Goal: Task Accomplishment & Management: Complete application form

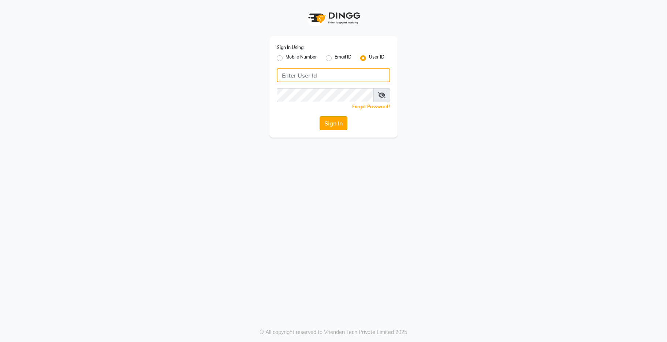
type input "kama"
click at [330, 118] on button "Sign In" at bounding box center [333, 123] width 28 height 14
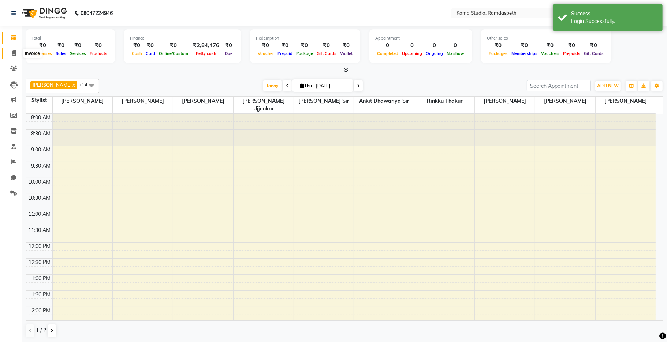
click at [12, 55] on icon at bounding box center [14, 53] width 4 height 5
select select "7582"
select select "service"
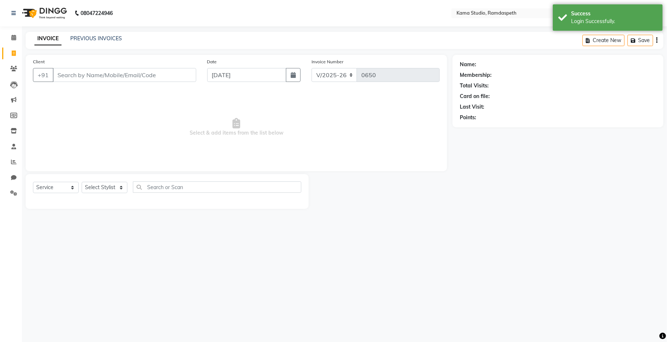
click at [119, 70] on input "Client" at bounding box center [124, 75] width 143 height 14
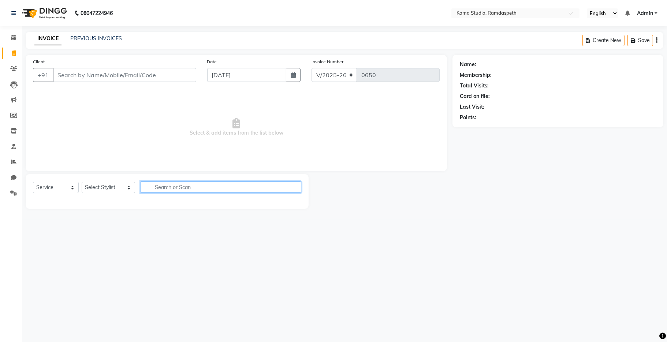
click at [147, 190] on input "text" at bounding box center [221, 187] width 161 height 11
click at [112, 190] on select "Select Stylist [PERSON_NAME] [PERSON_NAME] Ankit Dhawariya [PERSON_NAME] Sir [P…" at bounding box center [108, 187] width 53 height 11
click at [120, 191] on select "Select Stylist [PERSON_NAME] [PERSON_NAME] Ankit Dhawariya [PERSON_NAME] Sir [P…" at bounding box center [108, 187] width 53 height 11
select select "67945"
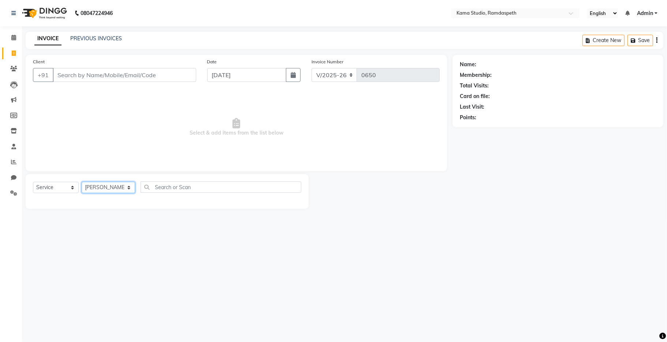
click at [82, 182] on select "Select Stylist [PERSON_NAME] [PERSON_NAME] Ankit Dhawariya [PERSON_NAME] Sir [P…" at bounding box center [108, 187] width 53 height 11
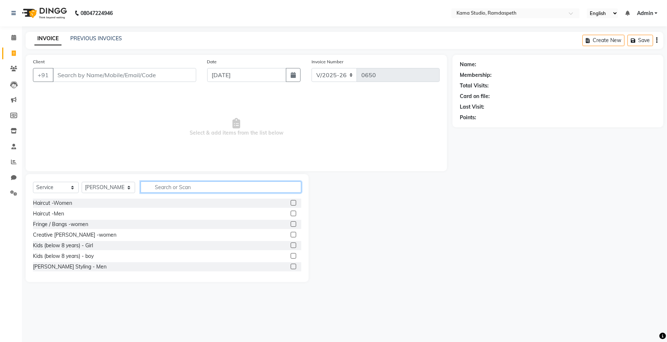
drag, startPoint x: 167, startPoint y: 183, endPoint x: 166, endPoint y: 188, distance: 5.3
click at [167, 187] on input "text" at bounding box center [221, 187] width 161 height 11
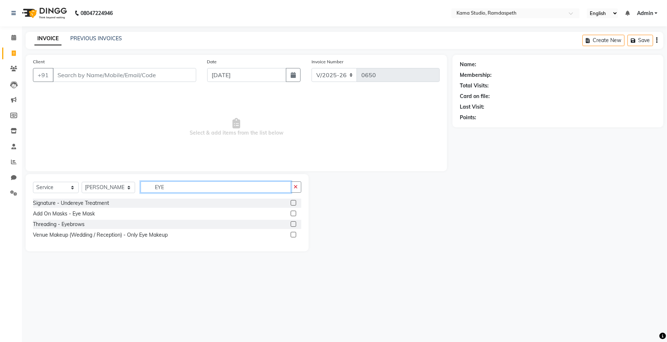
type input "EYE"
click at [291, 224] on label at bounding box center [293, 223] width 5 height 5
click at [291, 224] on input "checkbox" at bounding box center [293, 224] width 5 height 5
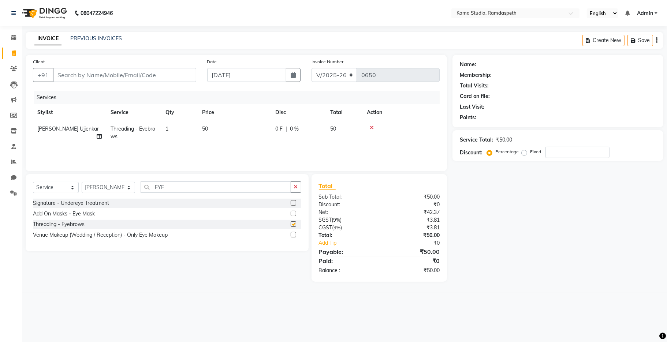
checkbox input "false"
drag, startPoint x: 254, startPoint y: 186, endPoint x: 61, endPoint y: 189, distance: 192.2
click at [64, 191] on div "Select Service Product Membership Package Voucher Prepaid Gift Card Select Styl…" at bounding box center [167, 190] width 268 height 17
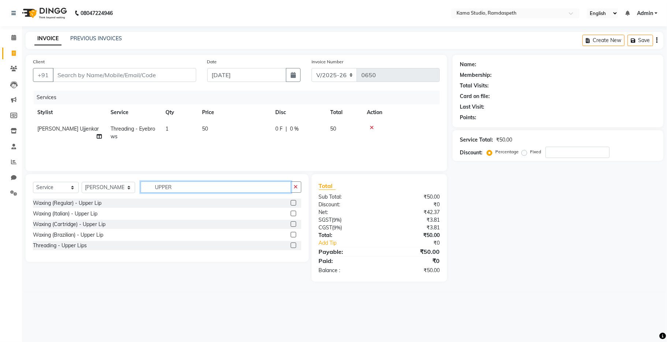
type input "UPPER"
click at [296, 247] on div at bounding box center [296, 245] width 11 height 9
click at [293, 246] on label at bounding box center [293, 245] width 5 height 5
click at [293, 246] on input "checkbox" at bounding box center [293, 245] width 5 height 5
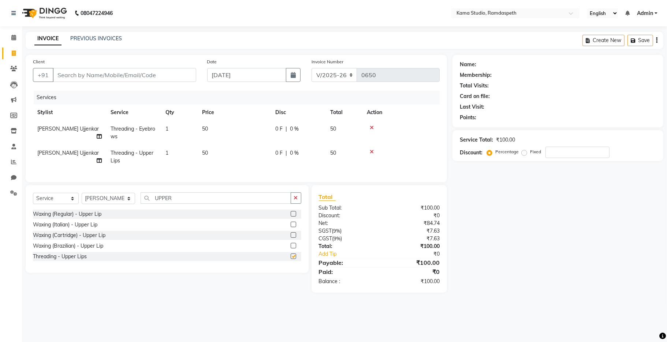
checkbox input "false"
click at [299, 204] on button "button" at bounding box center [296, 197] width 11 height 11
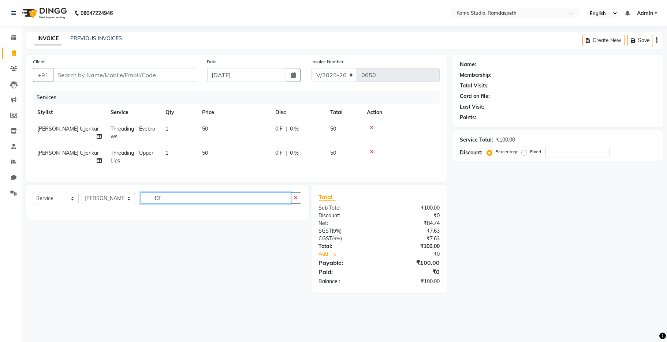
type input "D"
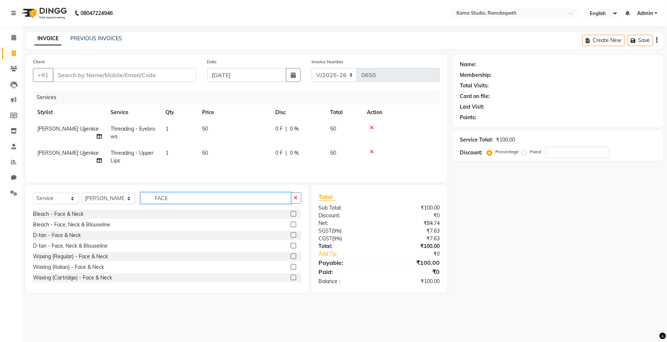
type input "FACE"
click at [88, 240] on div "D-tan - Face & Neck" at bounding box center [167, 235] width 268 height 9
click at [291, 238] on label at bounding box center [293, 234] width 5 height 5
click at [291, 238] on input "checkbox" at bounding box center [293, 235] width 5 height 5
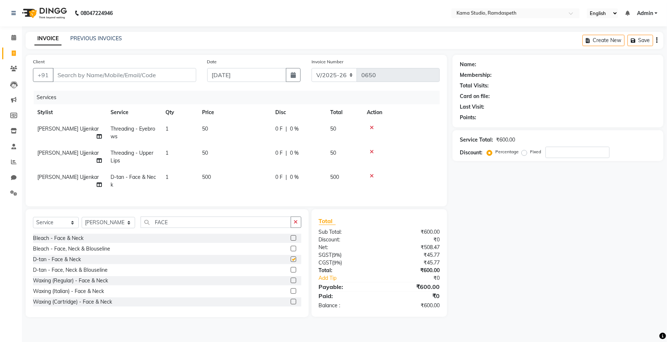
checkbox input "false"
click at [300, 228] on button "button" at bounding box center [296, 222] width 11 height 11
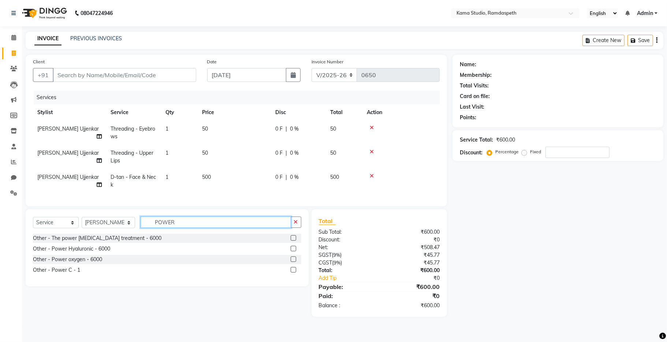
type input "POWER"
click at [293, 273] on label at bounding box center [293, 269] width 5 height 5
click at [293, 273] on input "checkbox" at bounding box center [293, 270] width 5 height 5
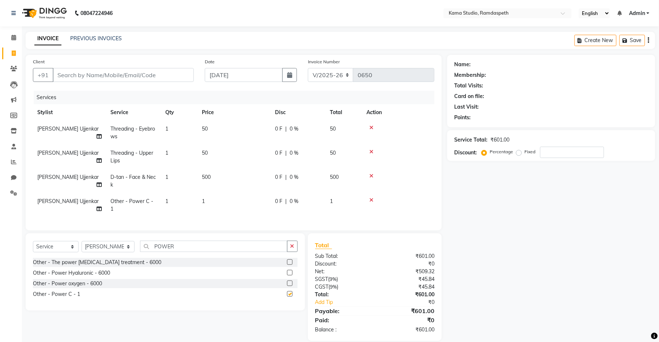
checkbox input "false"
click at [369, 199] on div at bounding box center [399, 200] width 64 height 5
click at [373, 200] on icon at bounding box center [372, 200] width 4 height 5
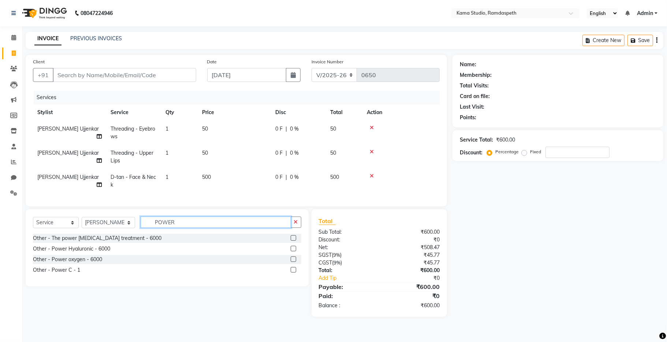
drag, startPoint x: 192, startPoint y: 231, endPoint x: 91, endPoint y: 228, distance: 100.3
click at [91, 228] on div "Select Service Product Membership Package Voucher Prepaid Gift Card Select Styl…" at bounding box center [167, 225] width 268 height 17
type input "POWER"
click at [61, 274] on div "Other - Power C - 1" at bounding box center [56, 270] width 47 height 8
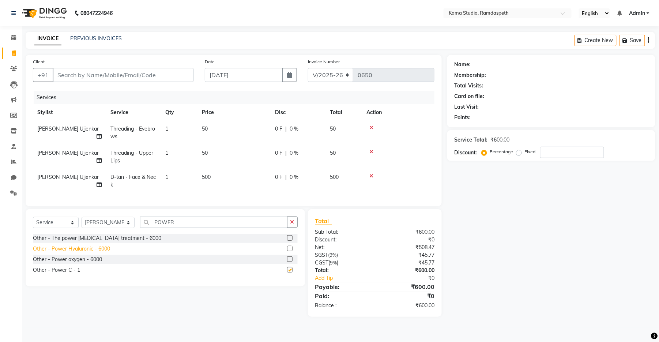
checkbox input "false"
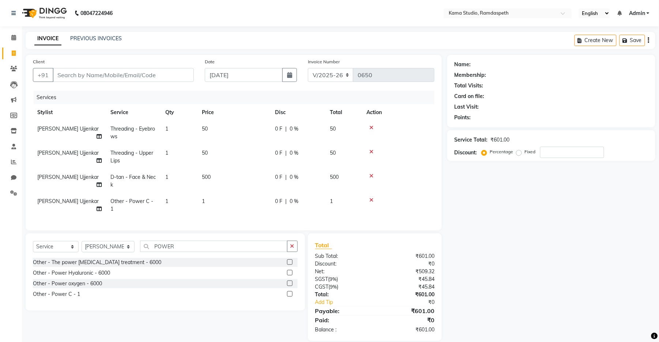
click at [206, 199] on td "1" at bounding box center [234, 205] width 73 height 24
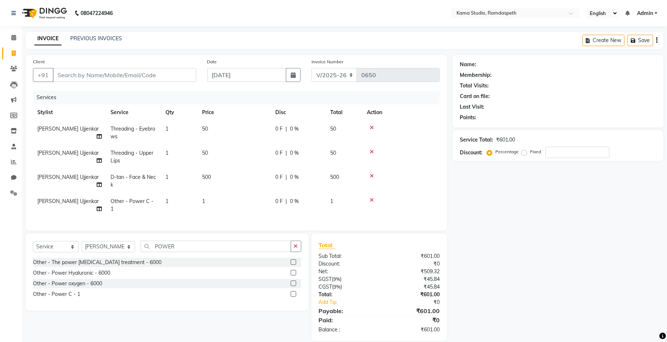
select select "67945"
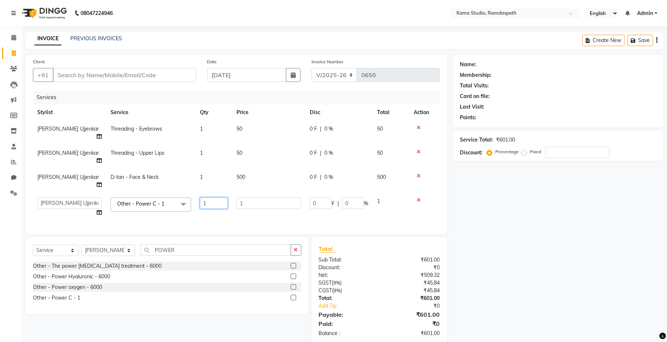
click at [209, 198] on input "1" at bounding box center [214, 203] width 28 height 11
type input "6500"
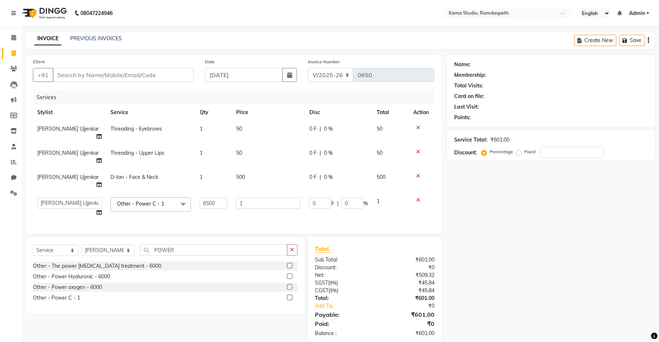
click at [278, 194] on tr "[PERSON_NAME] [PERSON_NAME] Ankit Dhawariya [PERSON_NAME] Devendra Dhawariya Si…" at bounding box center [234, 207] width 402 height 28
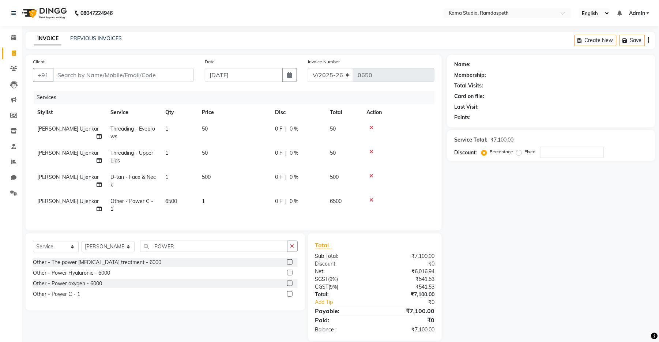
click at [182, 200] on td "6500" at bounding box center [179, 205] width 37 height 24
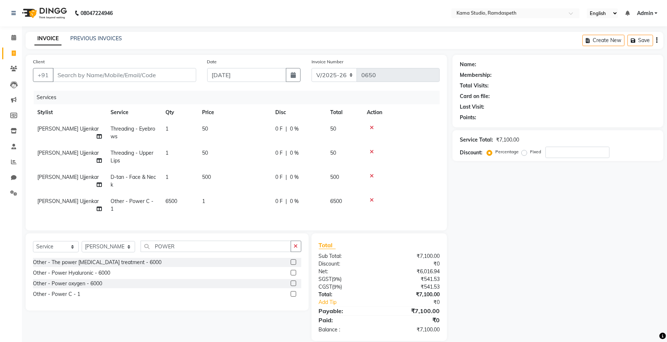
select select "67945"
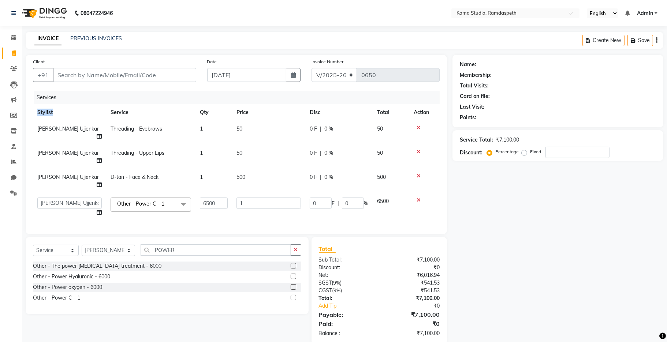
click at [182, 200] on div "Services Stylist Service Qty Price Disc Total Action [PERSON_NAME] Ujjenkar Thr…" at bounding box center [236, 159] width 407 height 136
drag, startPoint x: 223, startPoint y: 179, endPoint x: 191, endPoint y: 180, distance: 31.9
click at [191, 193] on tr "[PERSON_NAME] [PERSON_NAME] Ankit Dhawariya [PERSON_NAME] Devendra Dhawariya Si…" at bounding box center [236, 207] width 407 height 28
type input "1"
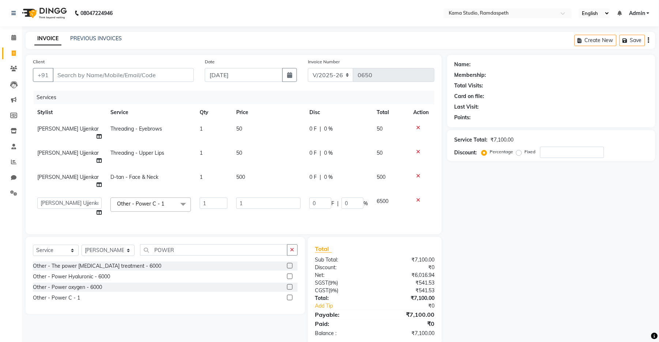
click at [261, 201] on div "Services Stylist Service Qty Price Disc Total Action [PERSON_NAME] Ujjenkar Thr…" at bounding box center [234, 159] width 402 height 136
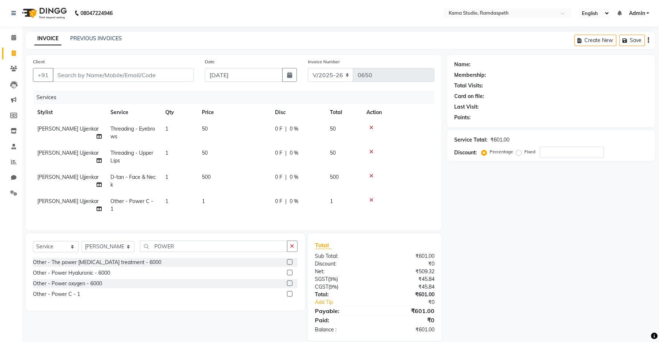
click at [212, 198] on td "1" at bounding box center [234, 205] width 73 height 24
select select "67945"
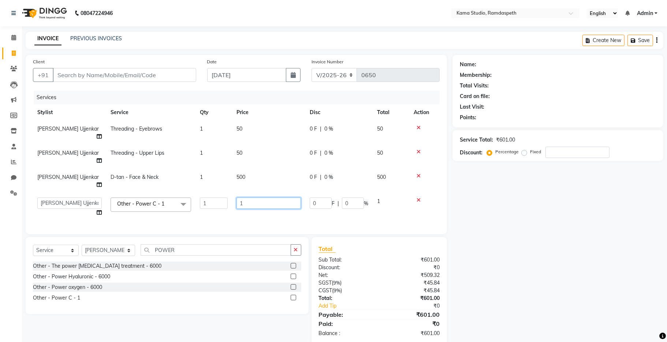
click at [257, 198] on input "1" at bounding box center [268, 203] width 64 height 11
type input "6500"
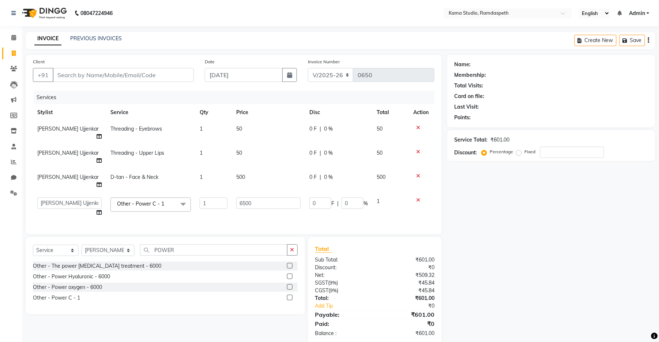
click at [226, 197] on tr "[PERSON_NAME] [PERSON_NAME] Ankit Dhawariya [PERSON_NAME] Devendra Dhawariya Si…" at bounding box center [234, 207] width 402 height 28
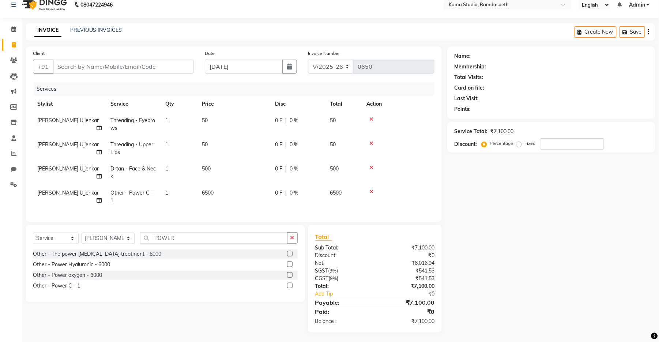
scroll to position [17, 0]
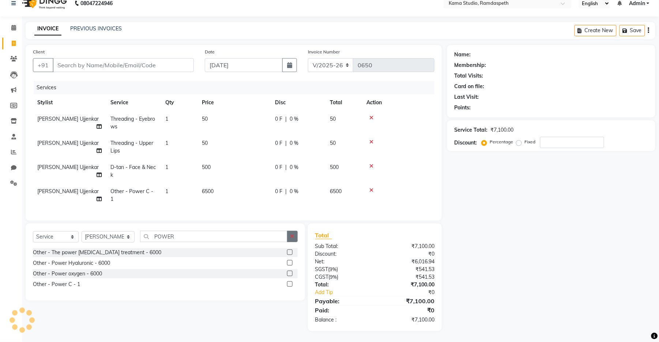
click at [295, 235] on button "button" at bounding box center [292, 236] width 11 height 11
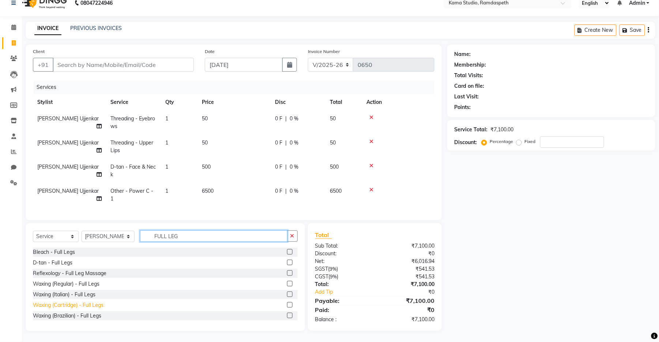
type input "FULL LEG"
click at [97, 302] on div "Waxing (Cartridge) - Full Legs" at bounding box center [68, 306] width 71 height 8
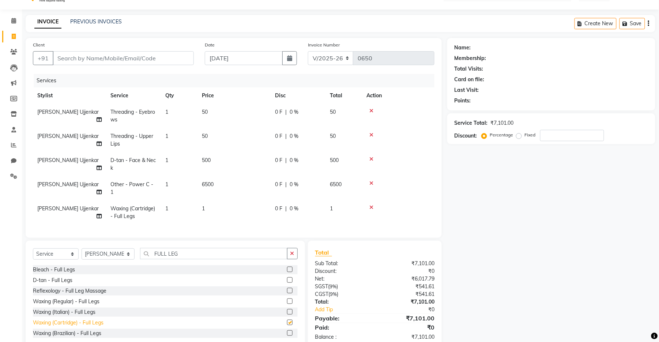
checkbox input "false"
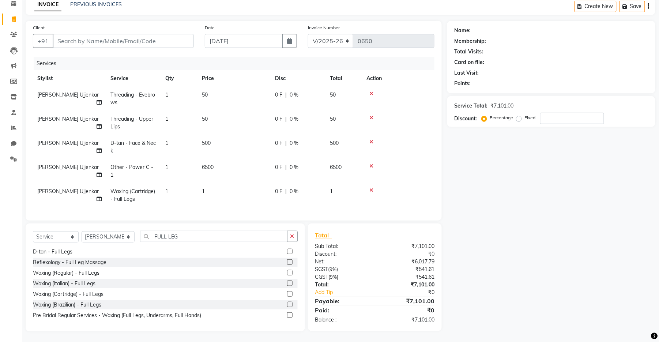
scroll to position [41, 0]
click at [293, 235] on icon "button" at bounding box center [293, 235] width 4 height 5
click at [67, 236] on select "Select Service Product Membership Package Voucher Prepaid Gift Card" at bounding box center [56, 236] width 46 height 11
click at [33, 231] on select "Select Service Product Membership Package Voucher Prepaid Gift Card" at bounding box center [56, 236] width 46 height 11
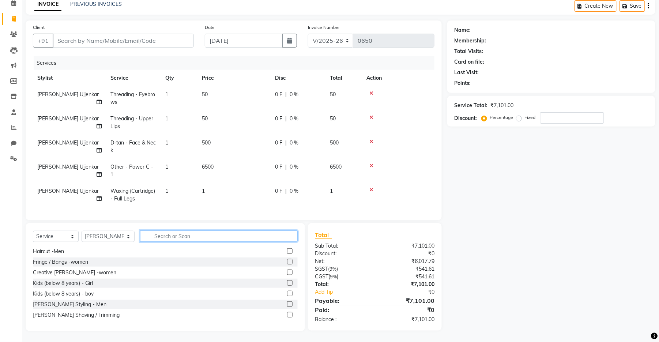
click at [147, 234] on input "text" at bounding box center [219, 236] width 158 height 11
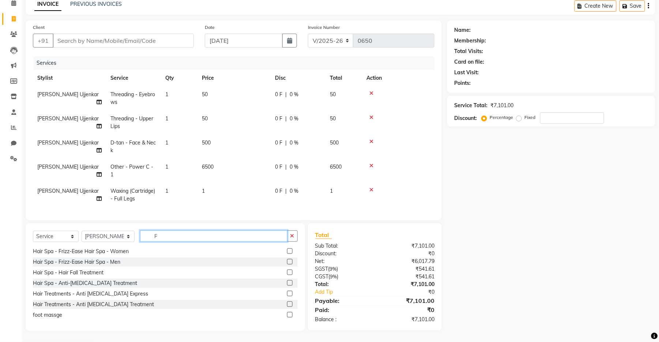
scroll to position [0, 0]
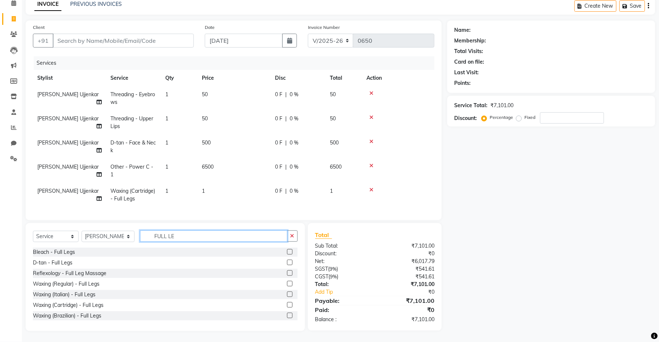
type input "FULL LE"
click at [287, 296] on label at bounding box center [289, 294] width 5 height 5
click at [287, 296] on input "checkbox" at bounding box center [289, 294] width 5 height 5
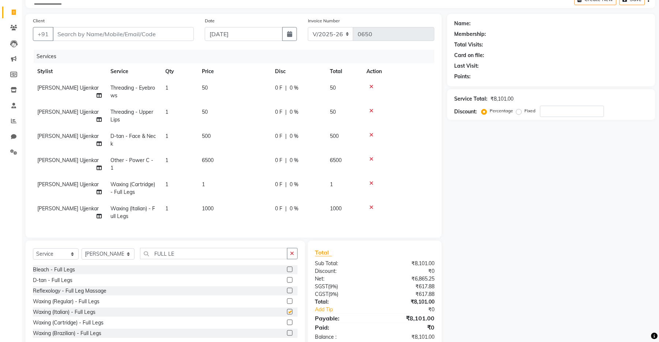
checkbox input "false"
click at [294, 256] on icon "button" at bounding box center [293, 253] width 4 height 5
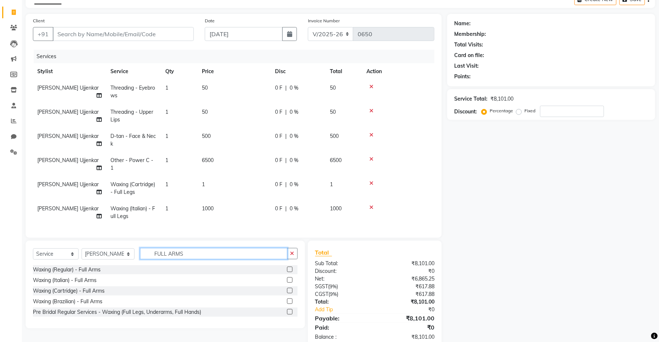
type input "FULL ARMS"
click at [289, 281] on label at bounding box center [289, 279] width 5 height 5
click at [289, 281] on input "checkbox" at bounding box center [289, 280] width 5 height 5
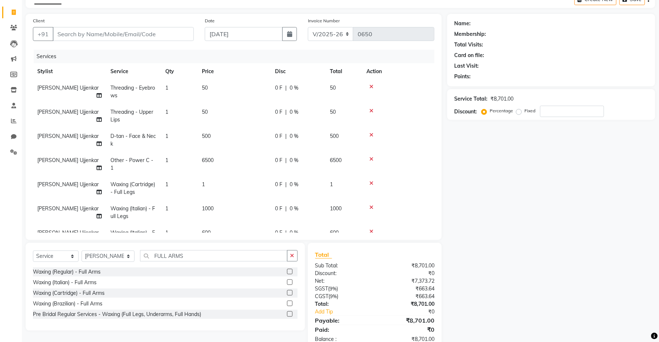
click at [287, 283] on label at bounding box center [289, 282] width 5 height 5
click at [287, 283] on input "checkbox" at bounding box center [289, 282] width 5 height 5
click at [60, 281] on div "Waxing (Italian) - Full Arms" at bounding box center [65, 283] width 64 height 8
checkbox input "false"
click at [371, 183] on icon at bounding box center [372, 183] width 4 height 5
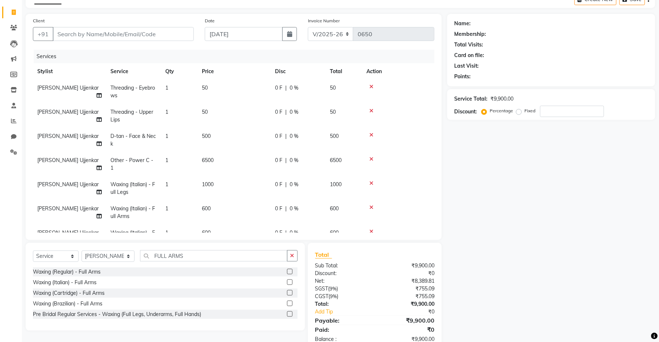
click at [214, 209] on td "600" at bounding box center [234, 213] width 73 height 24
select select "67945"
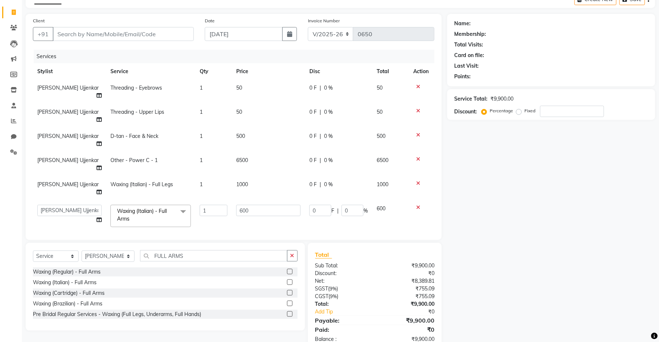
click at [416, 236] on icon at bounding box center [418, 238] width 4 height 5
click at [418, 236] on icon at bounding box center [418, 238] width 4 height 5
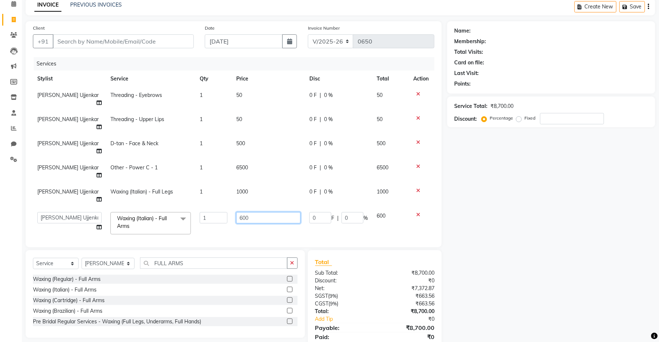
click at [277, 212] on input "600" at bounding box center [268, 217] width 64 height 11
type input "6"
type input "700"
click at [319, 199] on tbody "[PERSON_NAME] Ujjenkar Threading - Eyebrows 1 50 0 F | 0 % 50 [PERSON_NAME] Ujj…" at bounding box center [234, 163] width 402 height 152
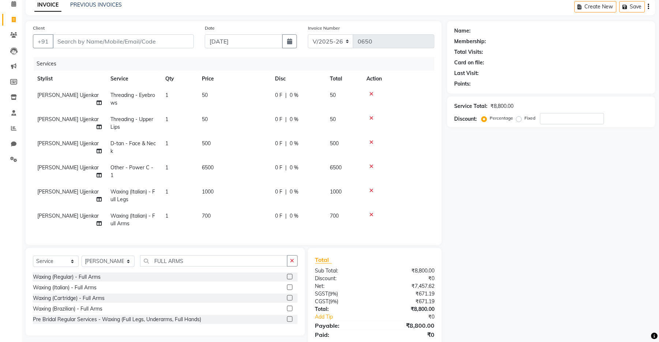
scroll to position [60, 0]
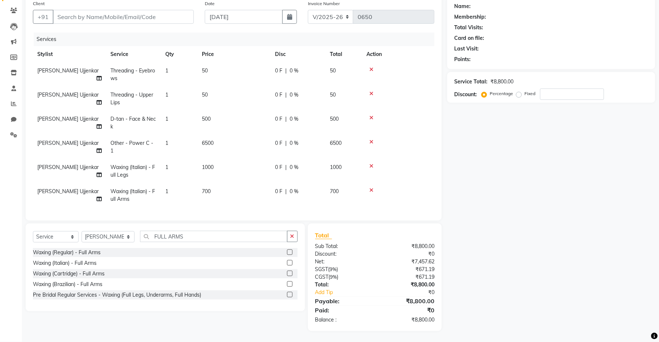
click at [297, 238] on button "button" at bounding box center [292, 236] width 11 height 11
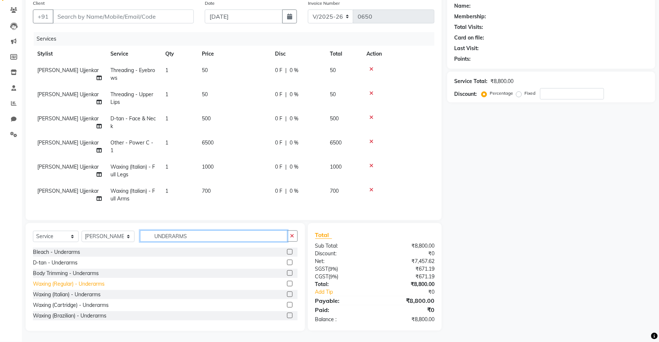
type input "UNDERARMS"
click at [75, 287] on div "Waxing (Regular) - Underarms" at bounding box center [69, 284] width 72 height 8
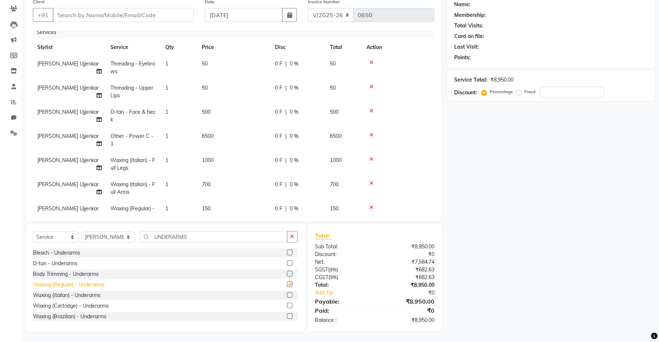
checkbox input "false"
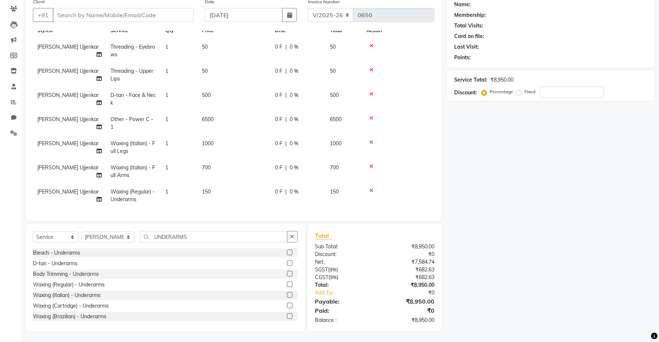
scroll to position [60, 0]
click at [371, 188] on icon at bounding box center [372, 190] width 4 height 5
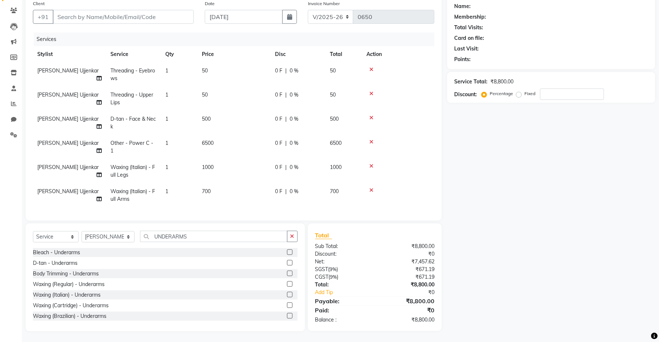
scroll to position [0, 0]
click at [66, 296] on div "Waxing (Italian) - Underarms" at bounding box center [67, 295] width 68 height 8
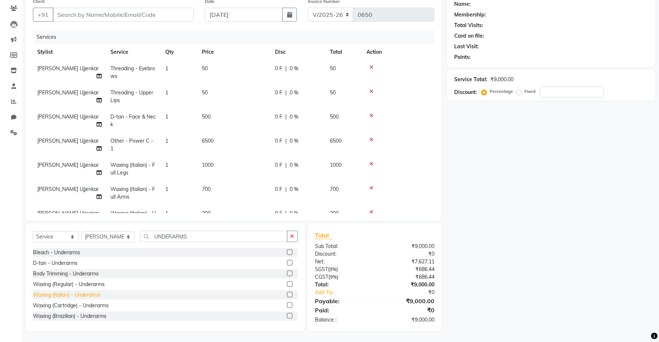
checkbox input "false"
click at [222, 189] on td "700" at bounding box center [234, 193] width 73 height 24
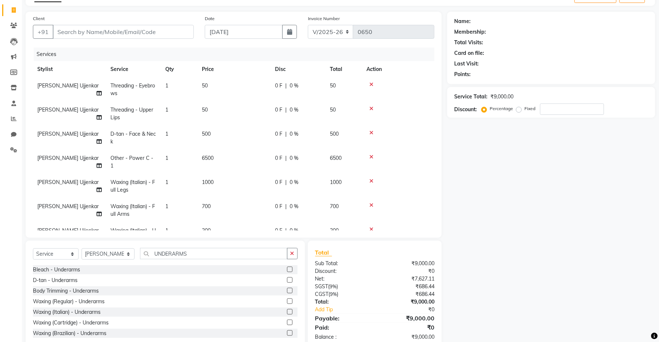
select select "67945"
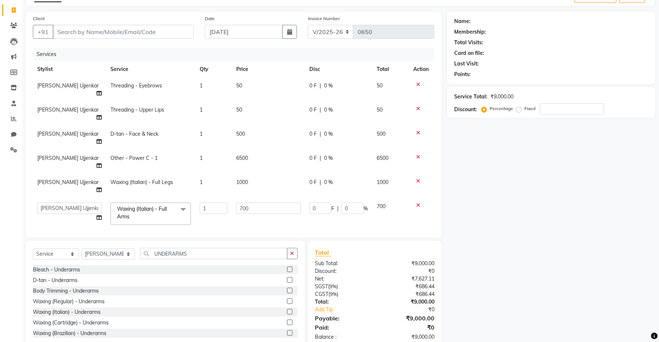
scroll to position [50, 0]
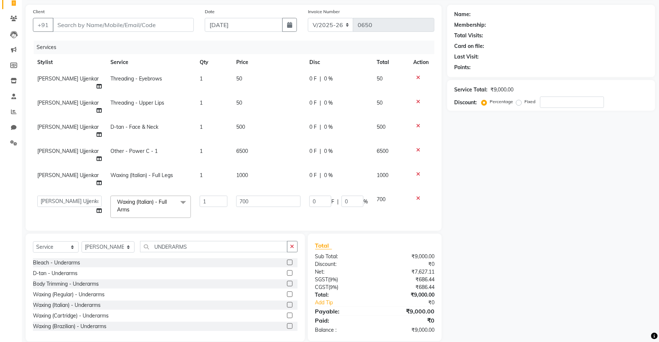
click at [475, 196] on div "Name: Membership: Total Visits: Card on file: Last Visit: Points: Service Total…" at bounding box center [555, 173] width 214 height 337
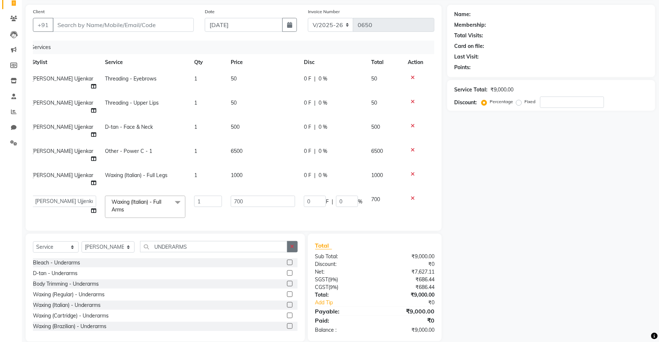
click at [287, 241] on button "button" at bounding box center [292, 246] width 11 height 11
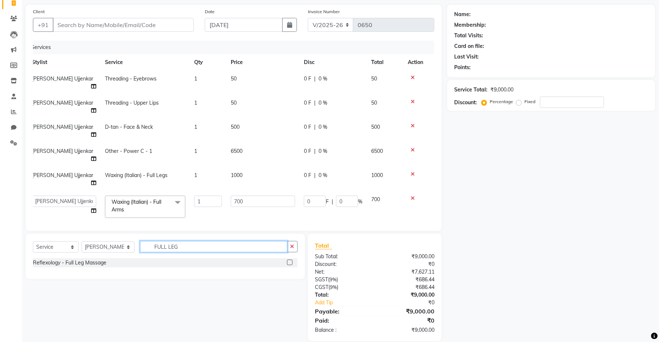
type input "FULL LEG"
click at [289, 260] on label at bounding box center [289, 262] width 5 height 5
click at [289, 261] on input "checkbox" at bounding box center [289, 263] width 5 height 5
checkbox input "false"
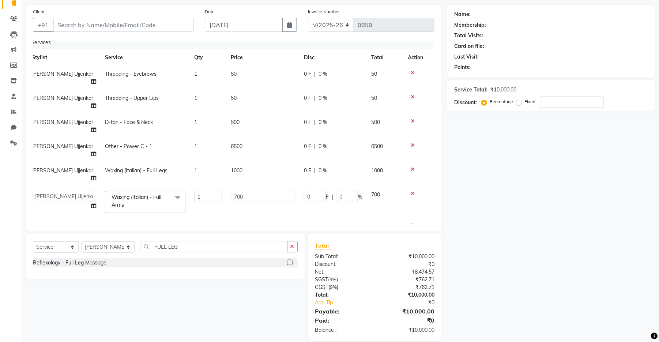
scroll to position [6, 5]
click at [292, 247] on icon "button" at bounding box center [293, 246] width 4 height 5
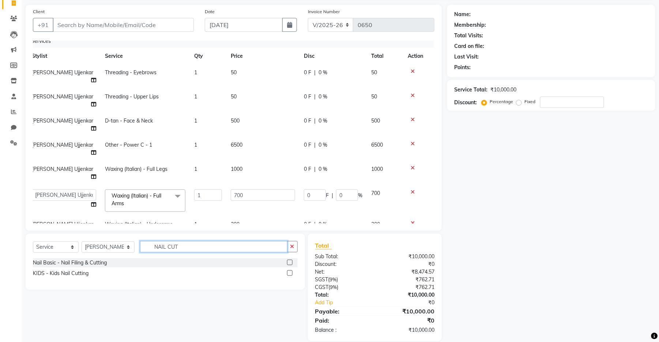
type input "NAIL CUT"
click at [122, 261] on div "Nail Basic - Nail Filing & Cutting" at bounding box center [165, 262] width 265 height 9
click at [291, 263] on label at bounding box center [289, 262] width 5 height 5
click at [291, 263] on input "checkbox" at bounding box center [289, 263] width 5 height 5
checkbox input "false"
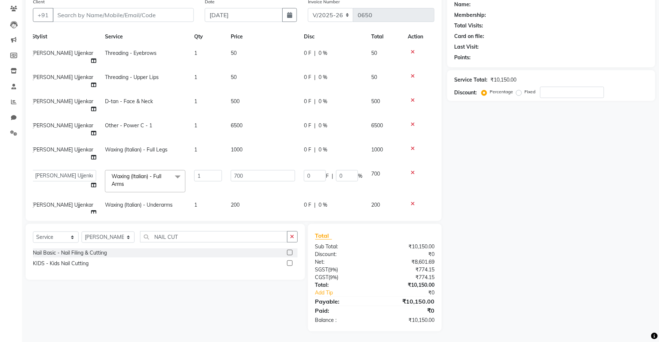
scroll to position [23, 5]
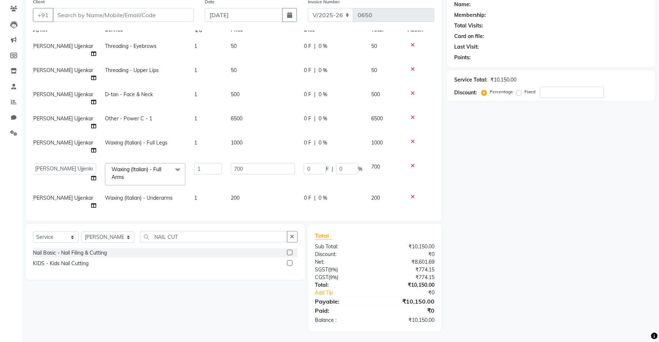
click at [483, 153] on div "Name: Membership: Total Visits: Card on file: Last Visit: Points: Service Total…" at bounding box center [555, 163] width 214 height 337
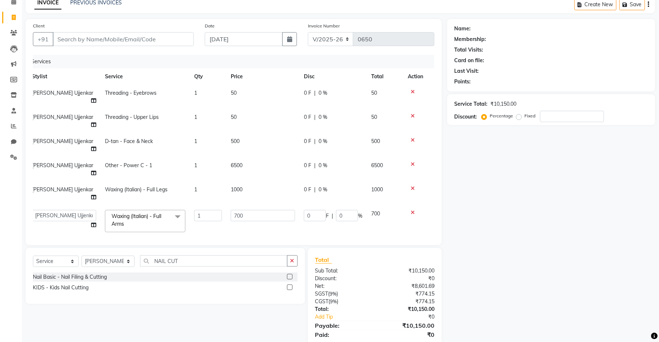
scroll to position [0, 0]
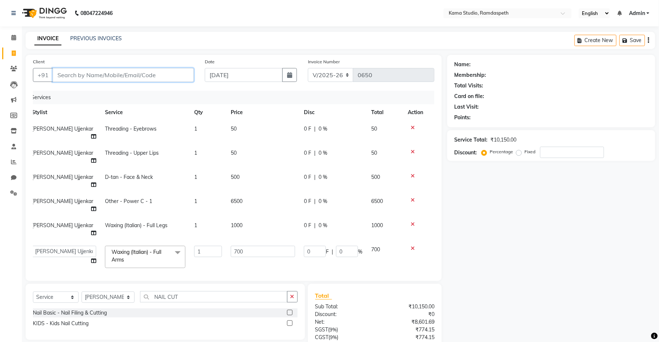
click at [167, 79] on input "Client" at bounding box center [123, 75] width 141 height 14
type input "9"
type input "0"
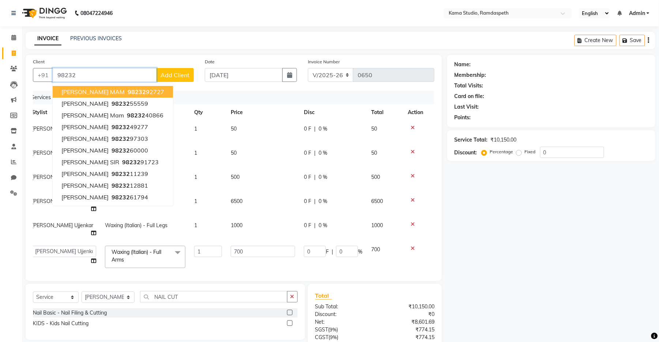
click at [158, 94] on ngb-highlight "98232 92727" at bounding box center [145, 91] width 38 height 7
type input "9823292727"
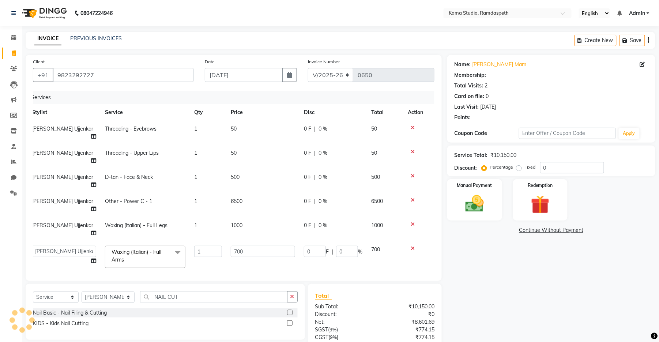
select select "1: Object"
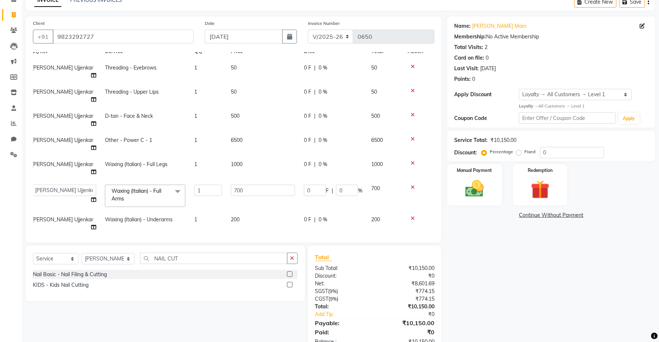
scroll to position [60, 0]
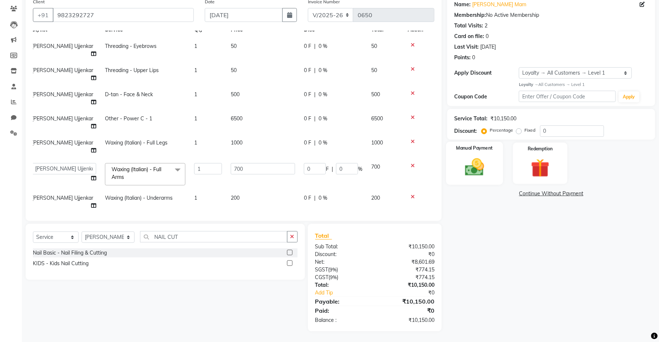
click at [479, 158] on img at bounding box center [474, 167] width 31 height 22
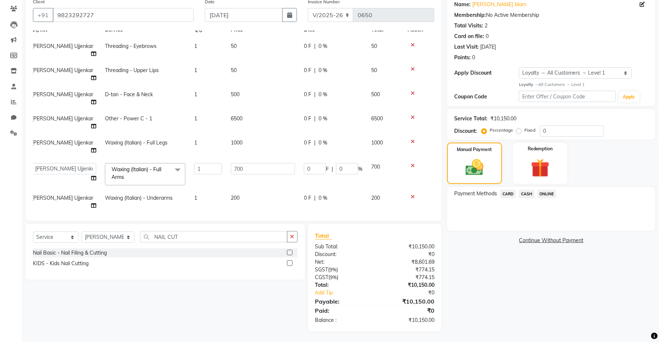
click at [542, 237] on link "Continue Without Payment" at bounding box center [551, 241] width 205 height 8
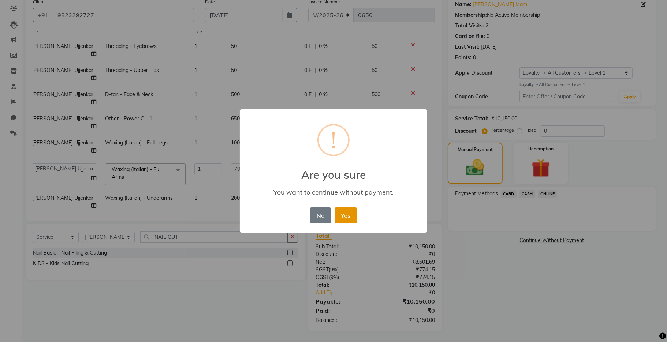
click at [354, 214] on button "Yes" at bounding box center [345, 216] width 22 height 16
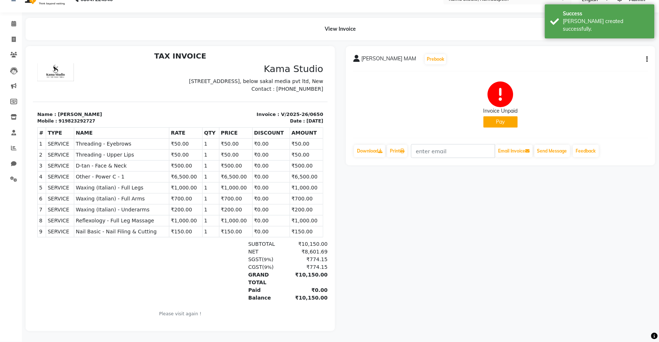
scroll to position [6, 0]
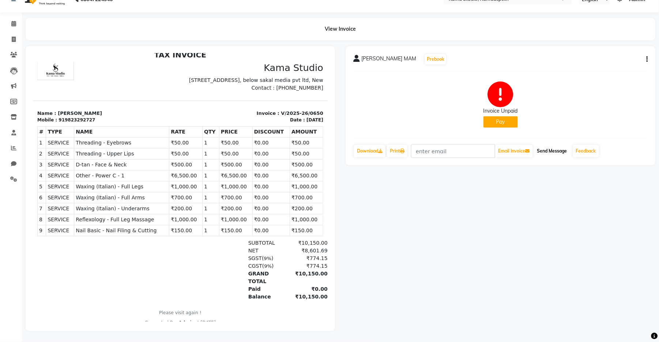
click at [568, 145] on button "Send Message" at bounding box center [553, 151] width 36 height 12
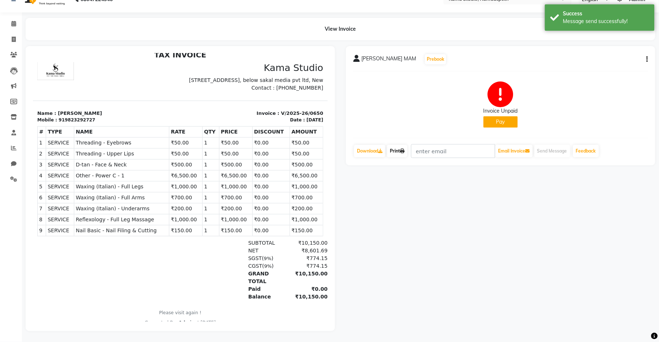
click at [394, 145] on link "Print" at bounding box center [397, 151] width 20 height 12
